Goal: Answer question/provide support

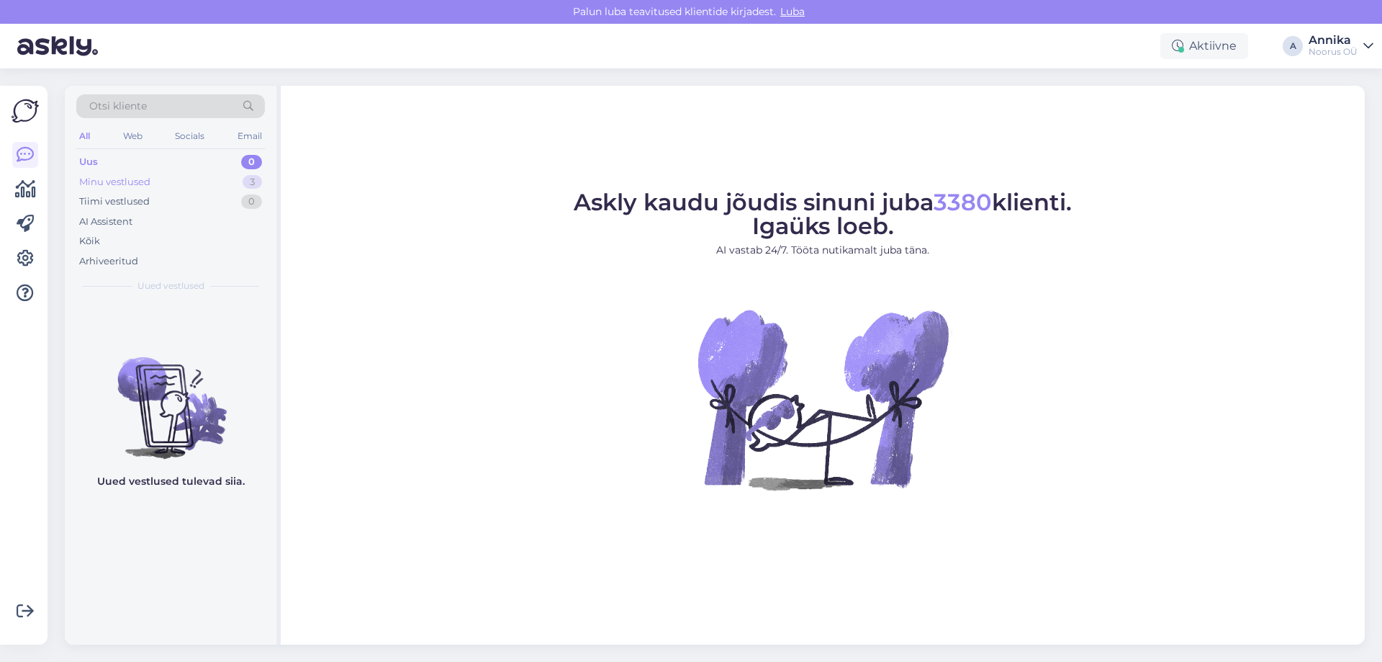
click at [176, 189] on div "Minu vestlused 3" at bounding box center [170, 182] width 189 height 20
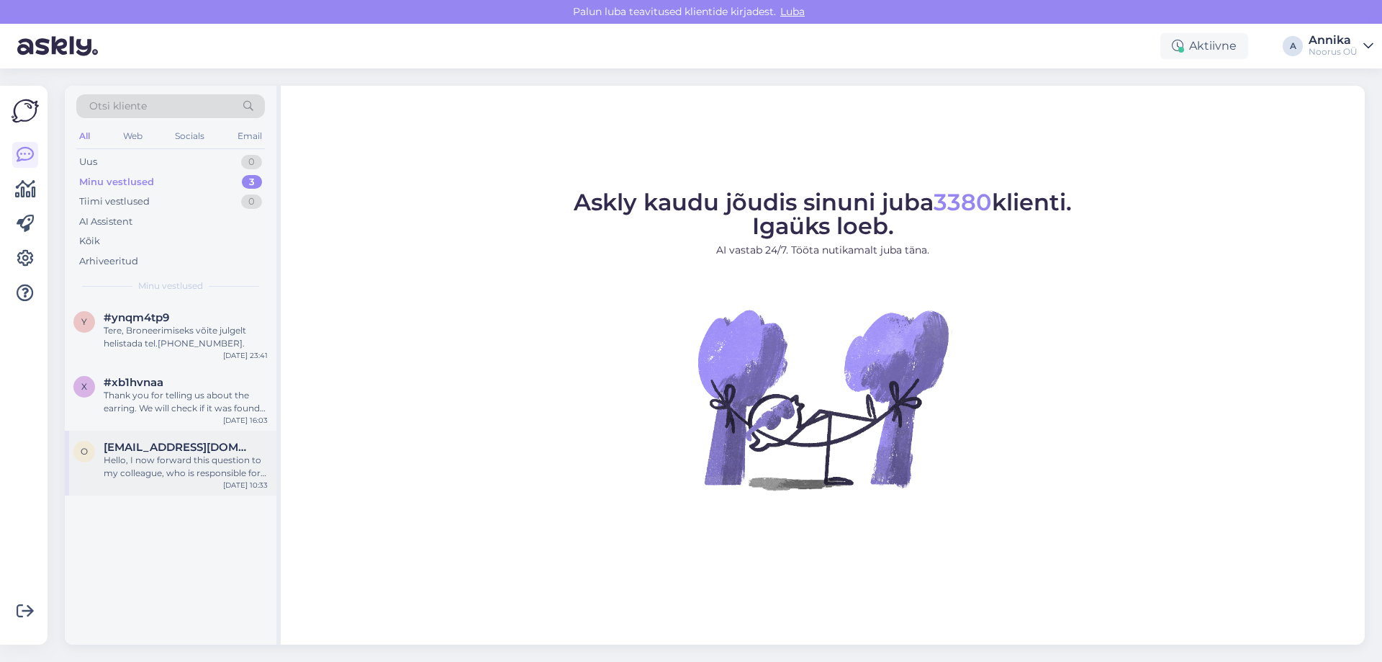
click at [238, 485] on div "[DATE] 10:33" at bounding box center [245, 485] width 45 height 11
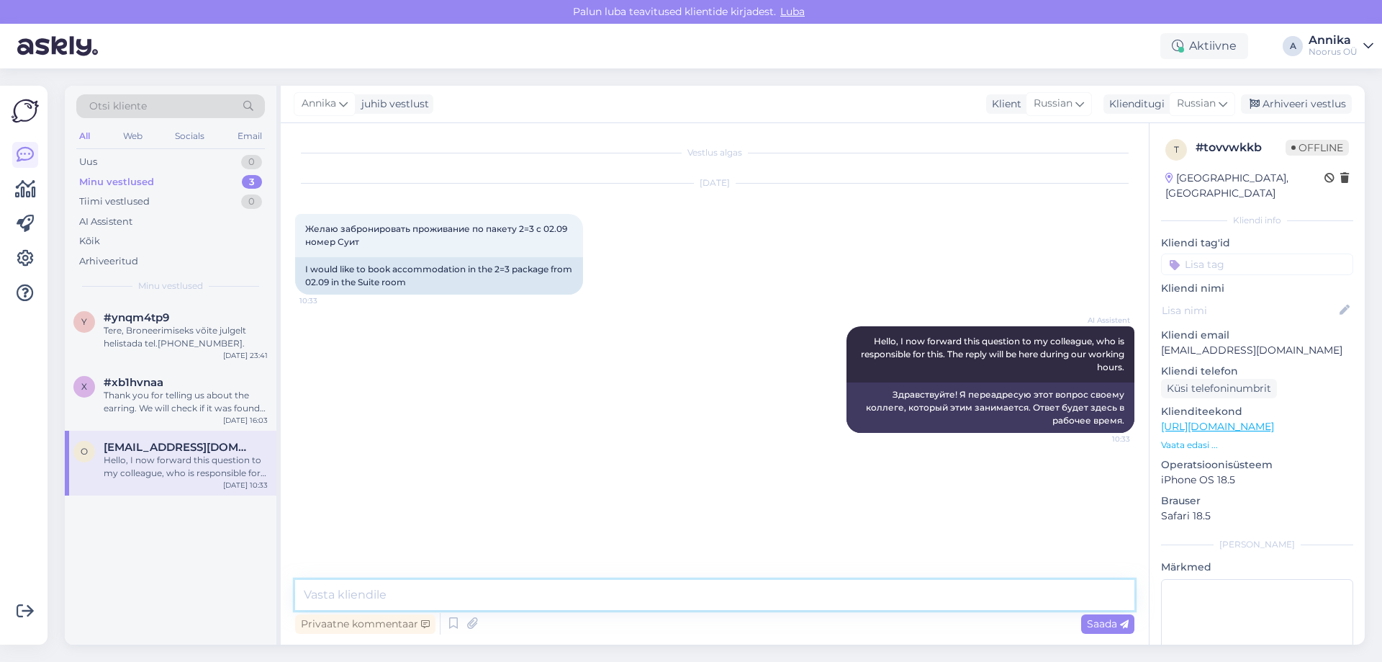
click at [615, 590] on textarea at bounding box center [714, 595] width 839 height 30
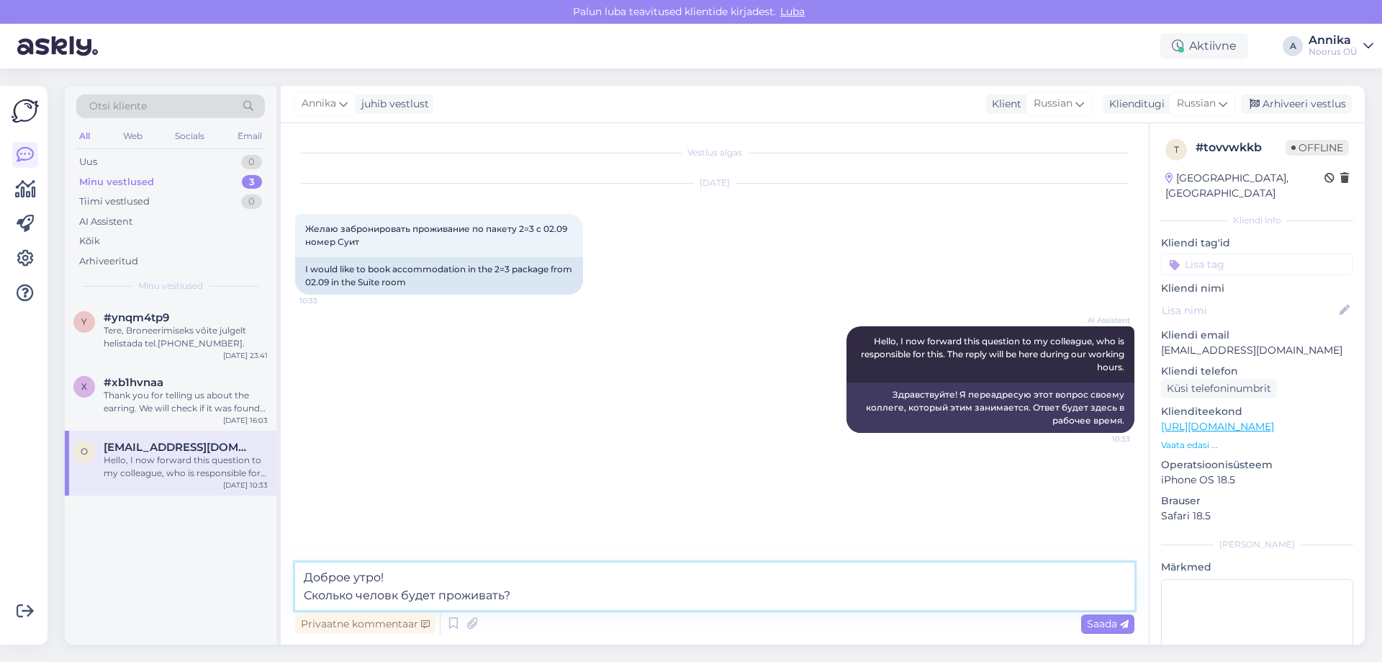
click at [392, 595] on textarea "Доброе утро! Сколько человк будет проживать?" at bounding box center [714, 586] width 839 height 48
type textarea "Доброе утро! Сколько человек будет проживать?"
click at [634, 311] on div "AI Assistent Hello, I now forward this question to my colleague, who is respons…" at bounding box center [714, 379] width 839 height 138
click at [1113, 616] on div "Saada" at bounding box center [1107, 623] width 53 height 19
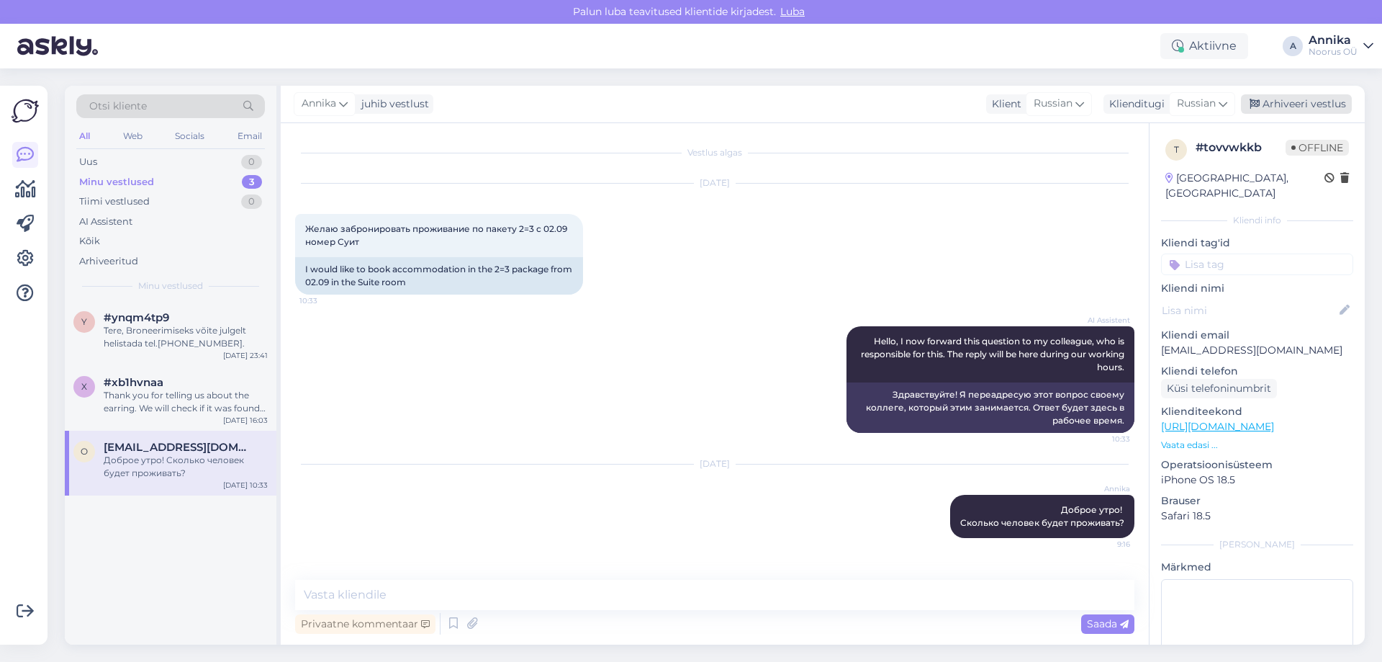
click at [1280, 110] on div "Arhiveeri vestlus" at bounding box center [1296, 103] width 111 height 19
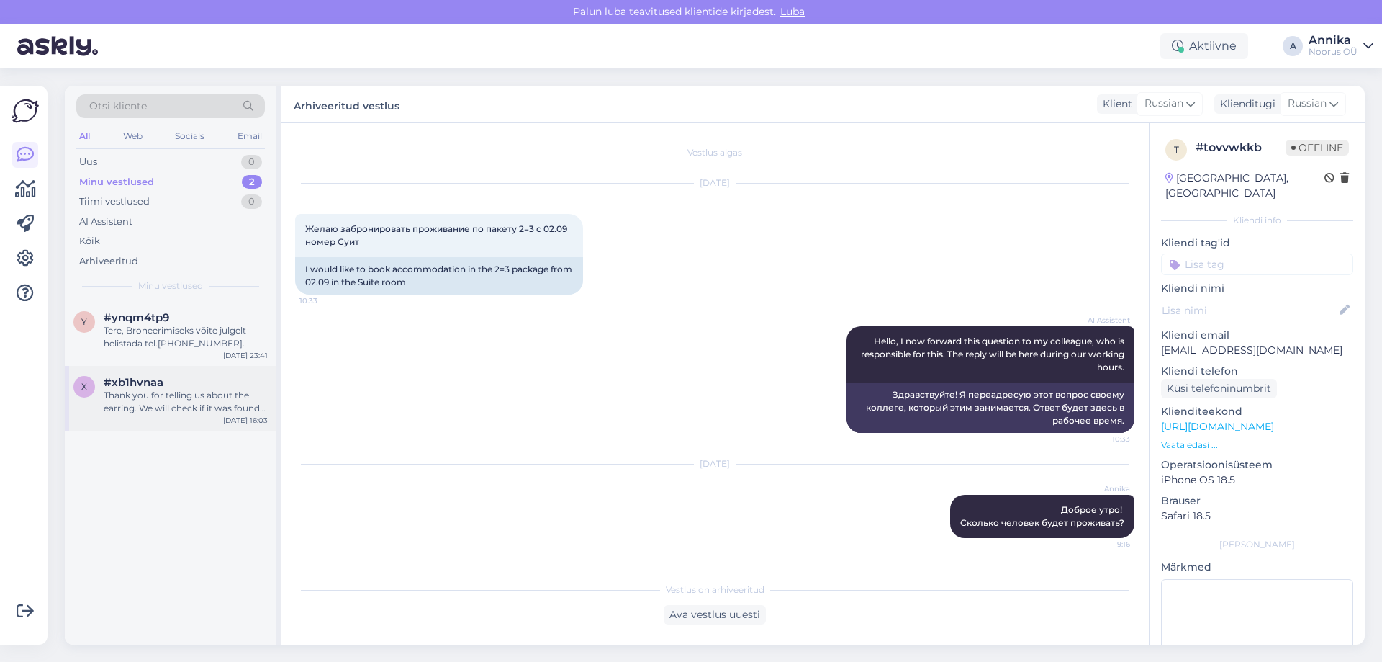
click at [213, 408] on div "Thank you for telling us about the earring. We will check if it was found in ro…" at bounding box center [186, 402] width 164 height 26
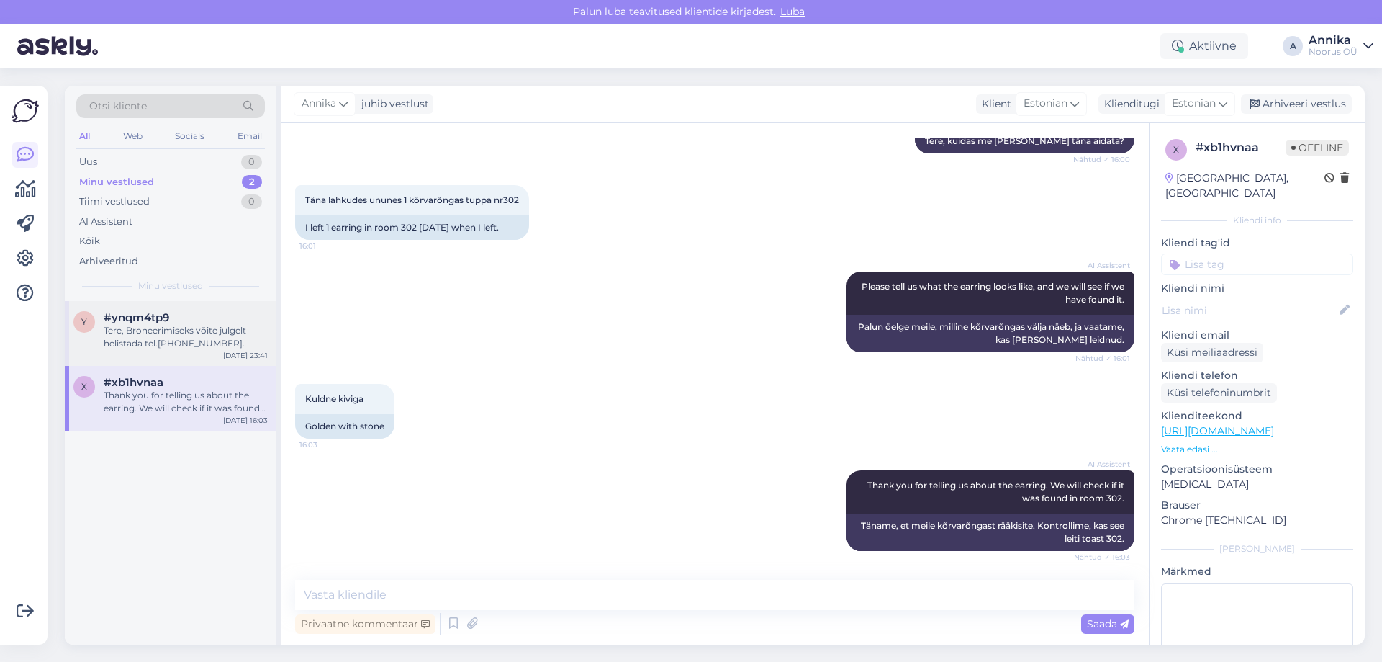
click at [209, 335] on div "Tere, Broneerimiseks võite julgelt helistada tel.[PHONE_NUMBER]." at bounding box center [186, 337] width 164 height 26
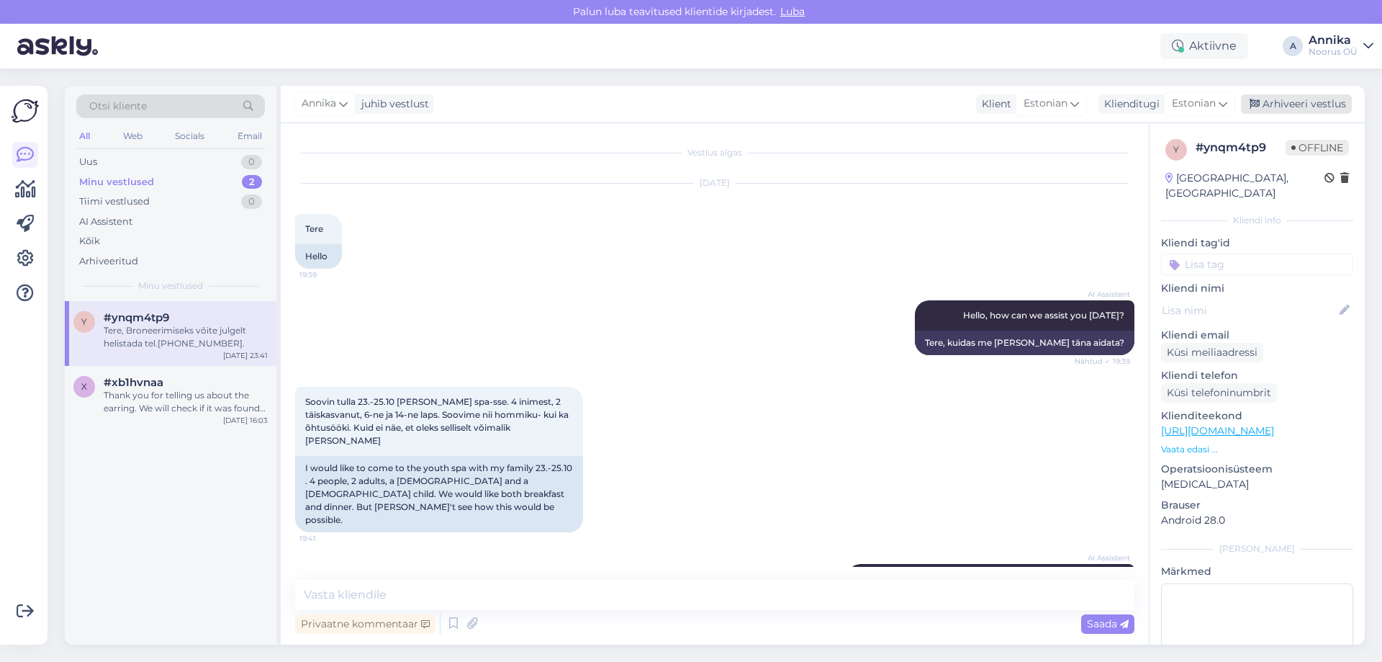
click at [1292, 101] on div "Arhiveeri vestlus" at bounding box center [1296, 103] width 111 height 19
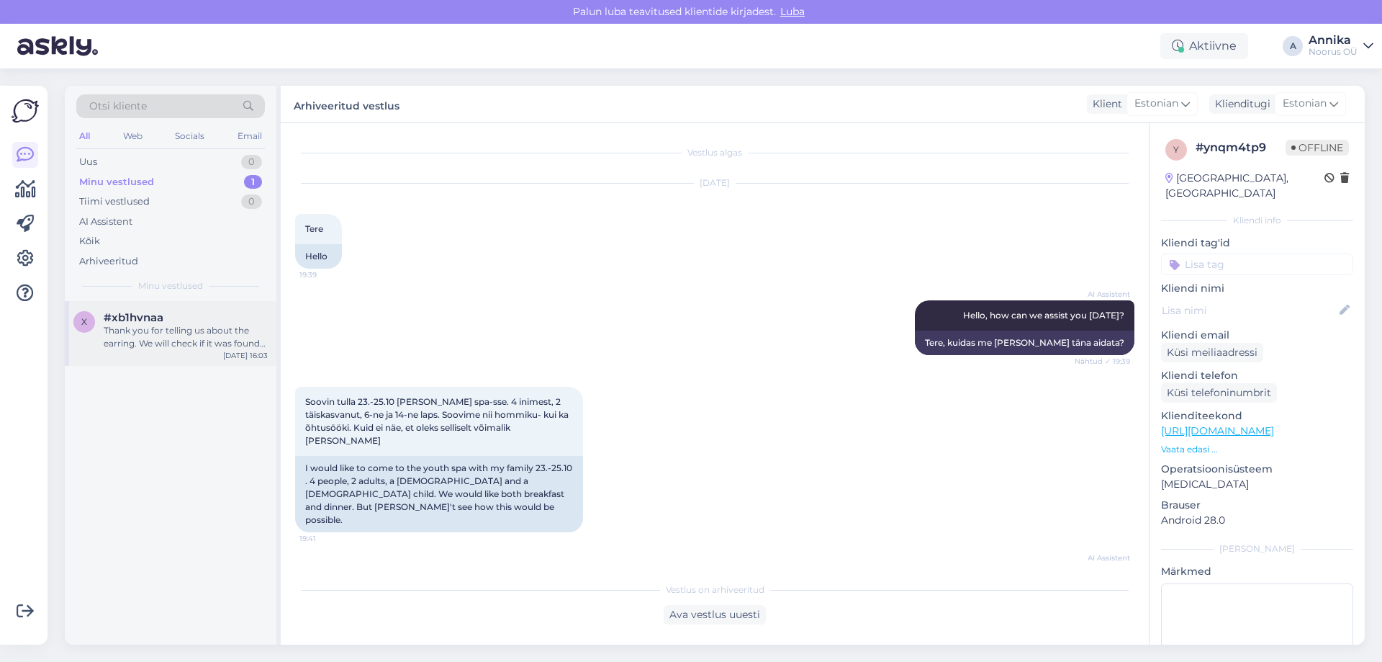
drag, startPoint x: 204, startPoint y: 330, endPoint x: 233, endPoint y: 338, distance: 29.9
click at [205, 330] on div "Thank you for telling us about the earring. We will check if it was found in ro…" at bounding box center [186, 337] width 164 height 26
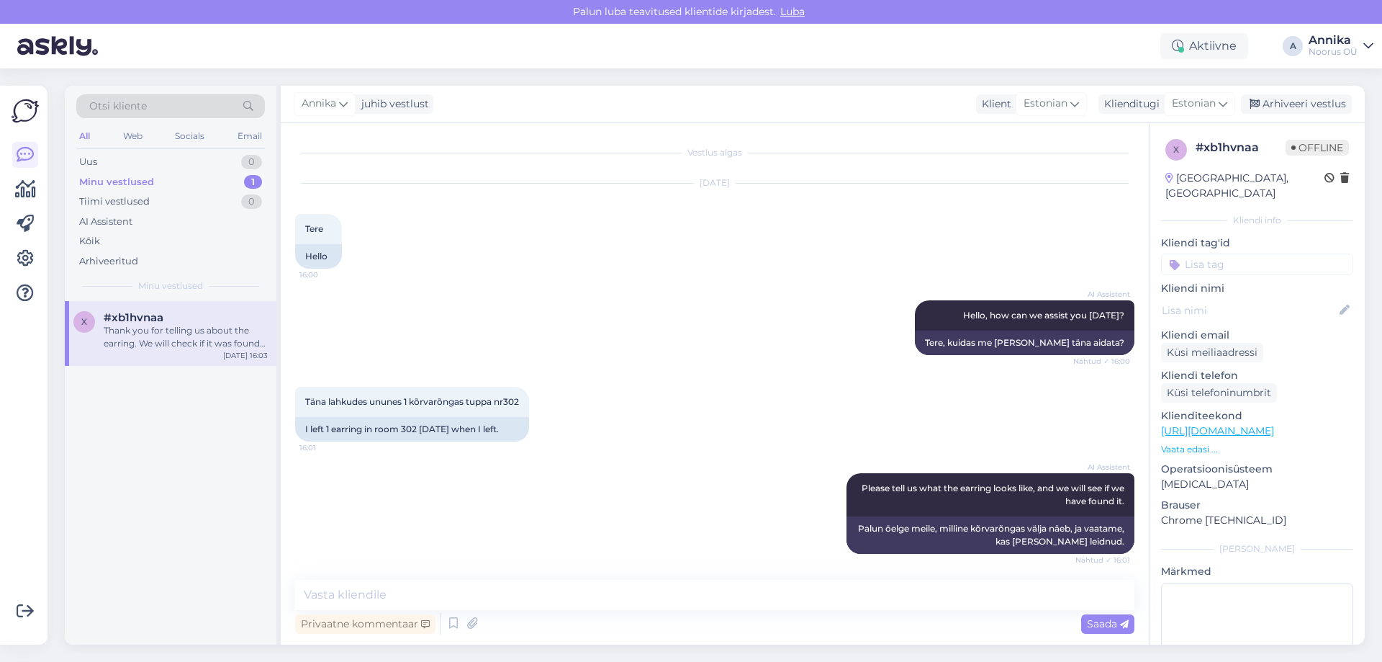
scroll to position [202, 0]
